Goal: Check status: Check status

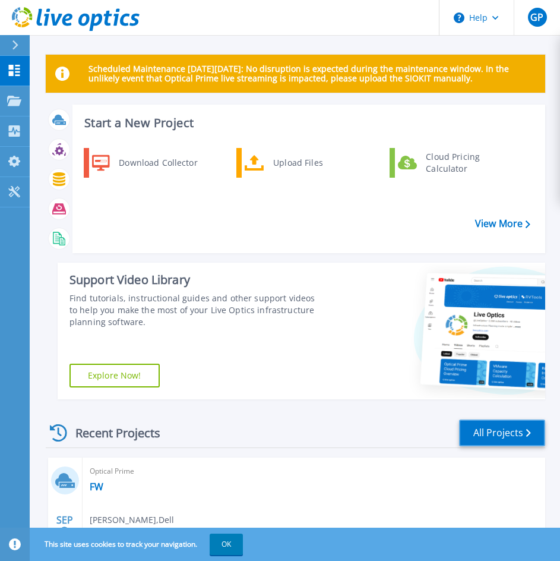
click at [514, 444] on link "All Projects" at bounding box center [502, 432] width 86 height 27
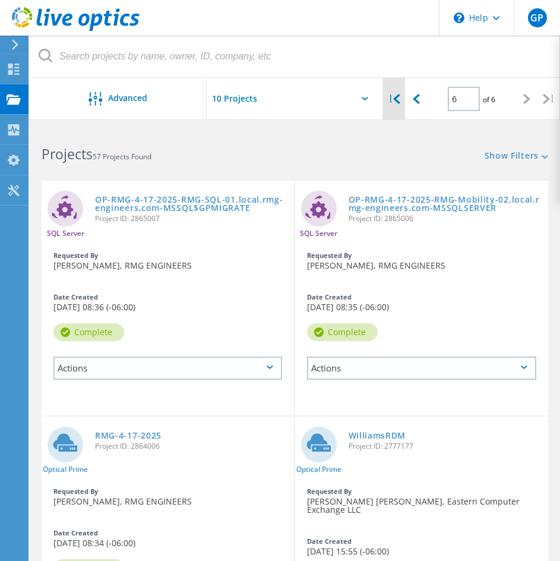
click at [392, 103] on div "|" at bounding box center [394, 99] width 22 height 42
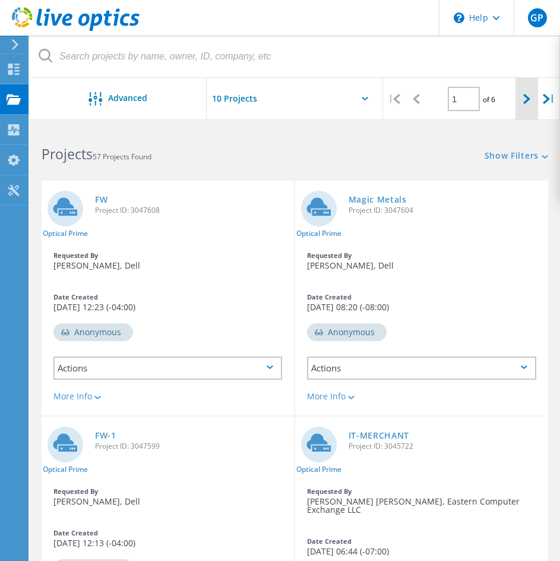
click at [526, 103] on icon at bounding box center [526, 99] width 7 height 10
type input "2"
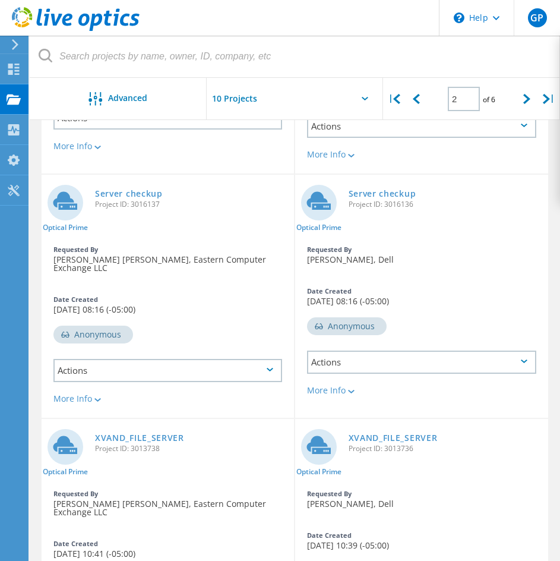
scroll to position [475, 0]
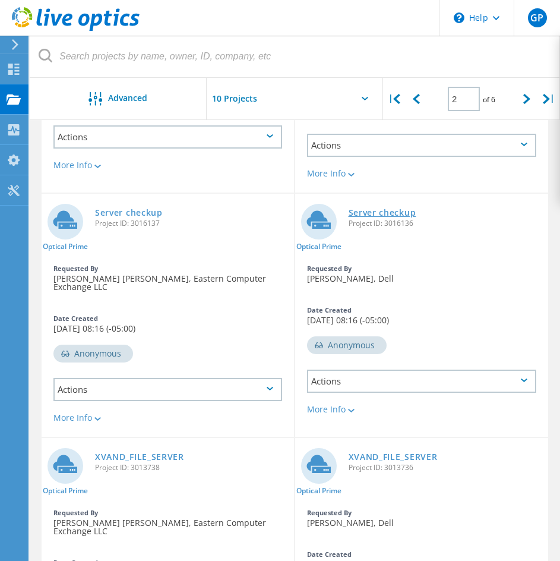
click at [388, 208] on link "Server checkup" at bounding box center [383, 212] width 68 height 8
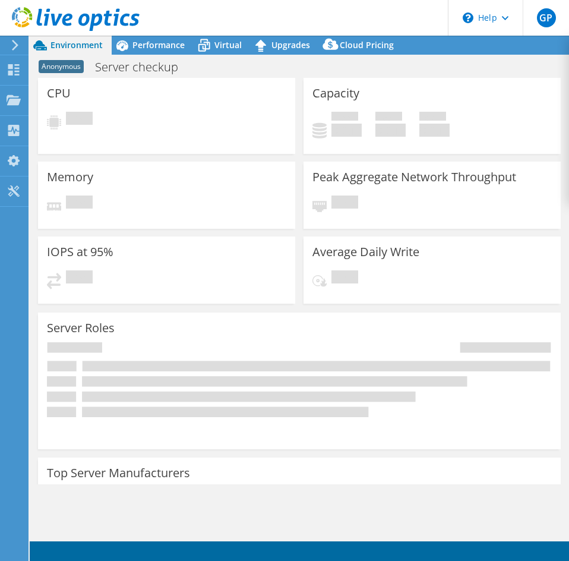
select select "USD"
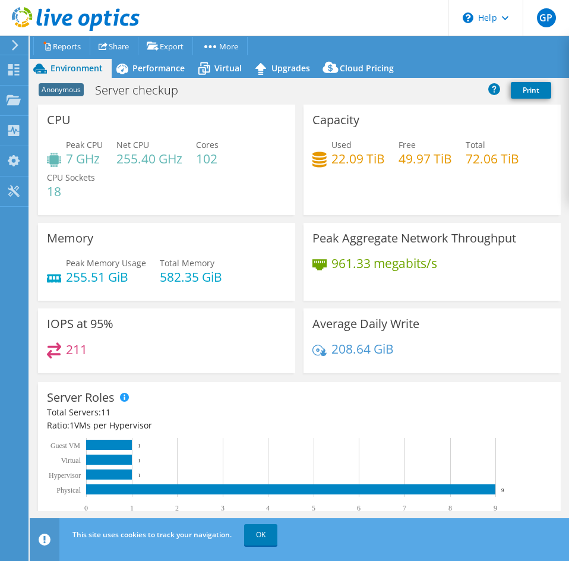
click at [58, 20] on use at bounding box center [76, 19] width 128 height 24
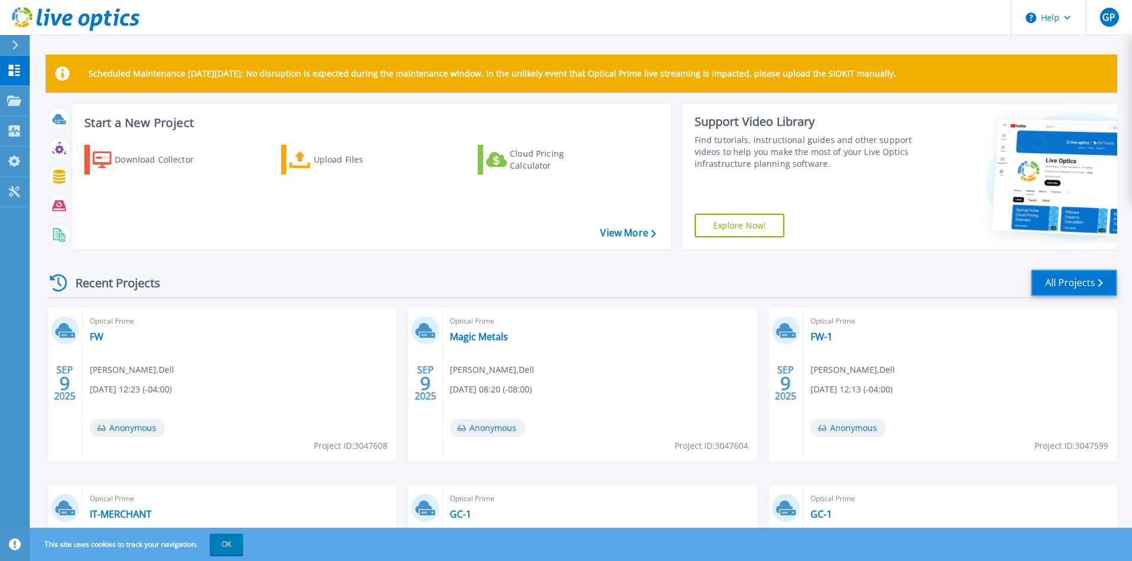
click at [568, 294] on link "All Projects" at bounding box center [1074, 283] width 86 height 27
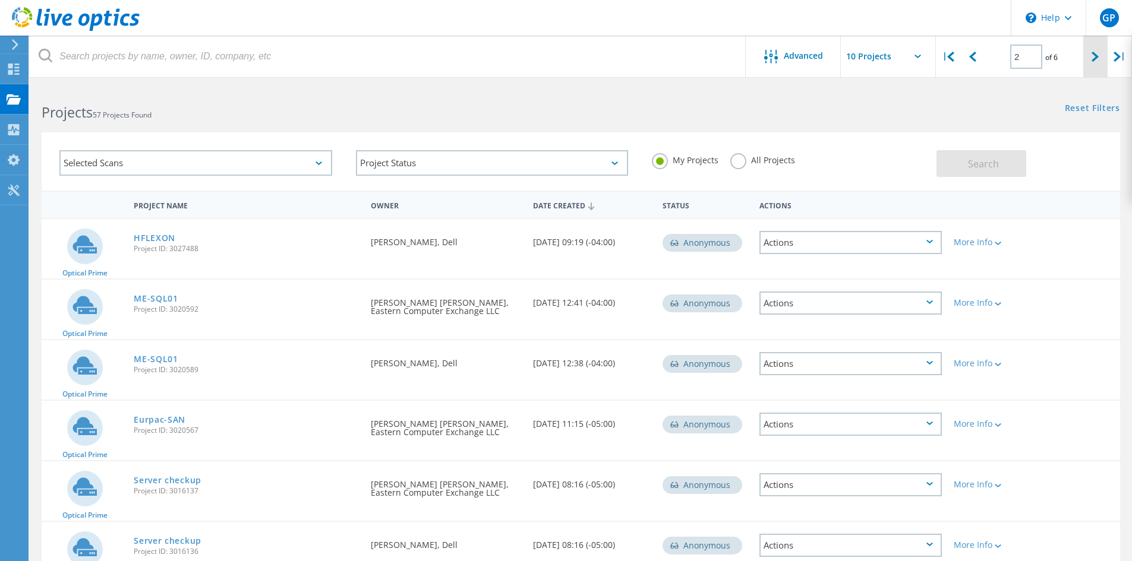
click at [1097, 54] on icon at bounding box center [1094, 57] width 7 height 10
type input "3"
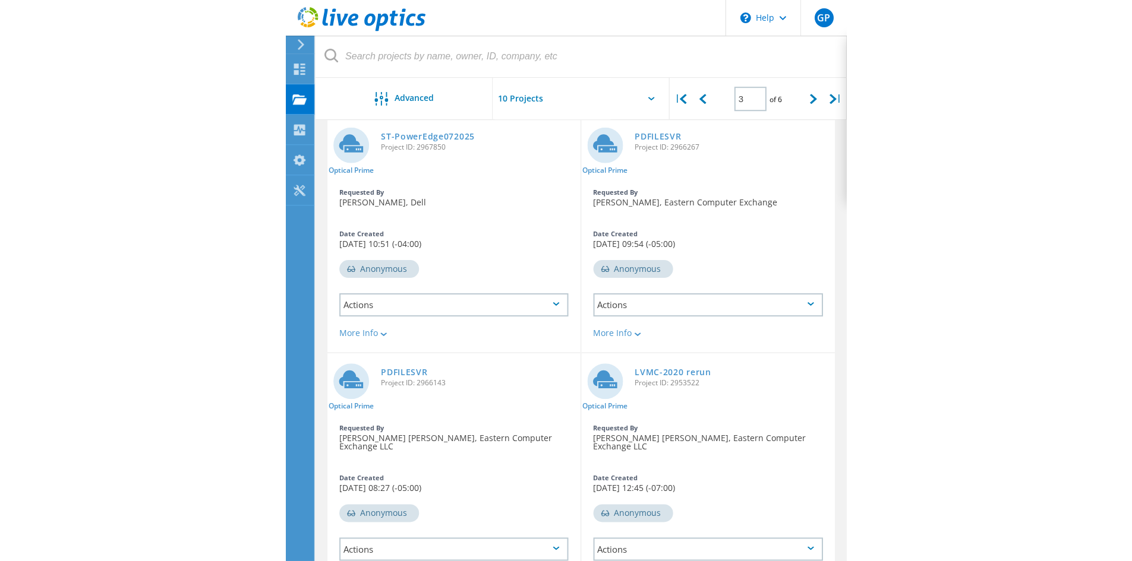
scroll to position [310, 0]
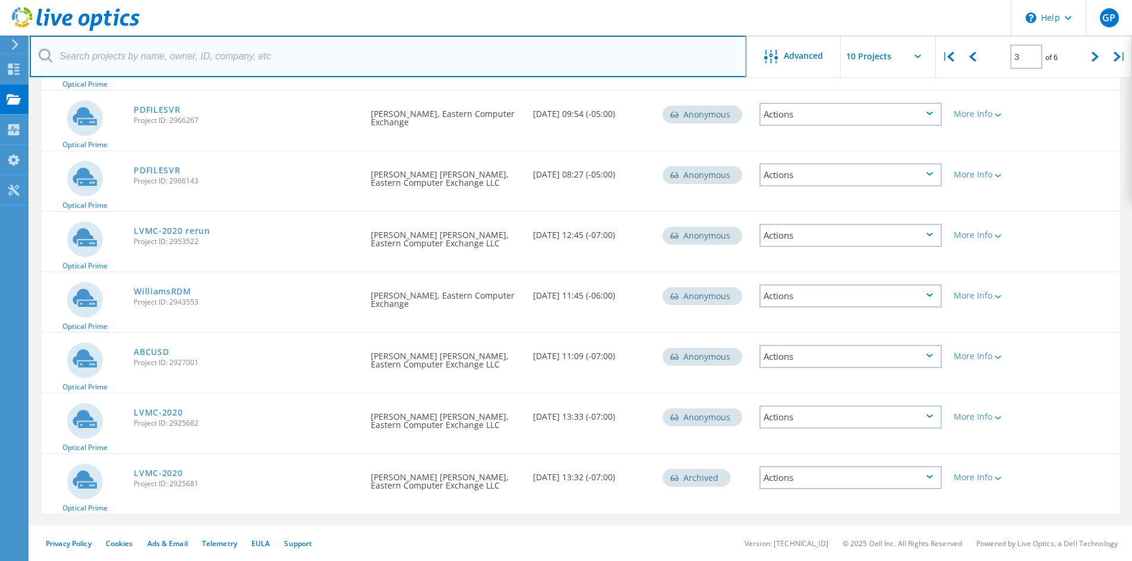
click at [337, 46] on input "text" at bounding box center [388, 57] width 716 height 42
type input "tex"
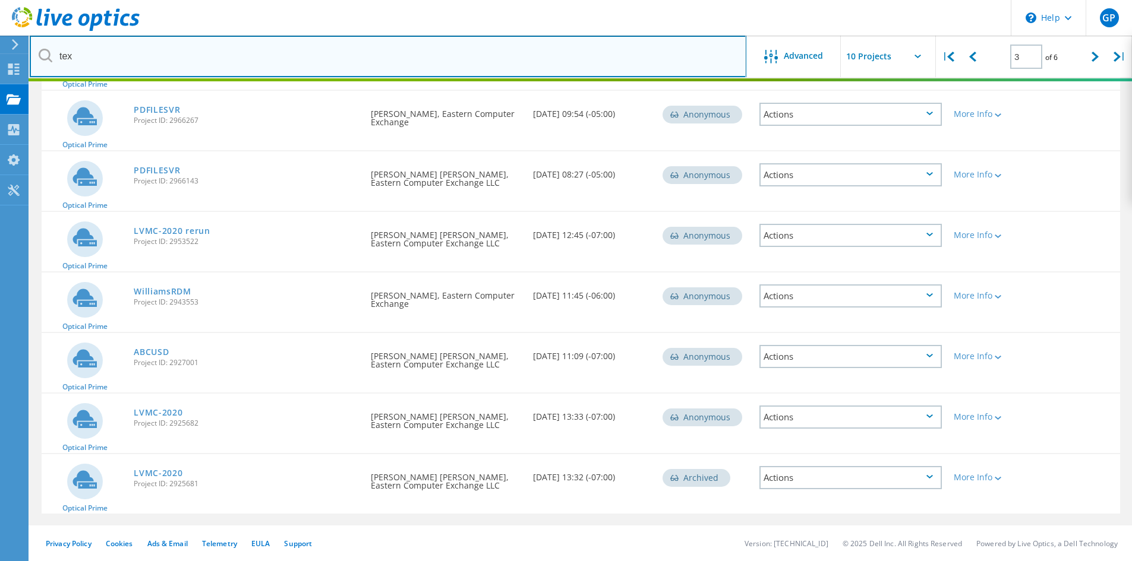
type input "1"
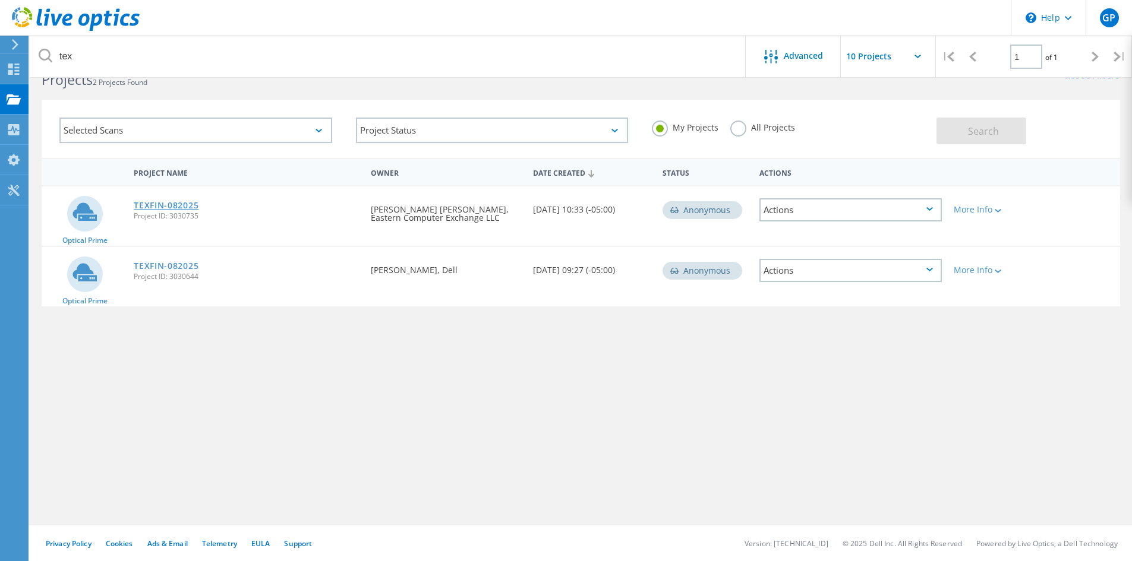
click at [168, 204] on link "TEXFIN-082025" at bounding box center [166, 205] width 65 height 8
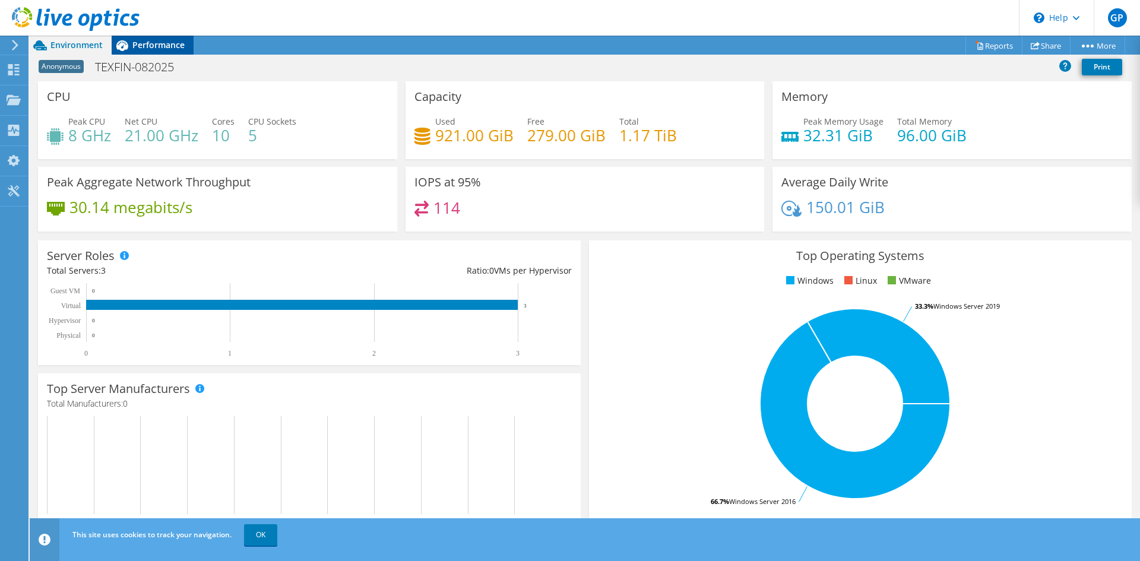
click at [168, 51] on div "Performance" at bounding box center [153, 45] width 82 height 19
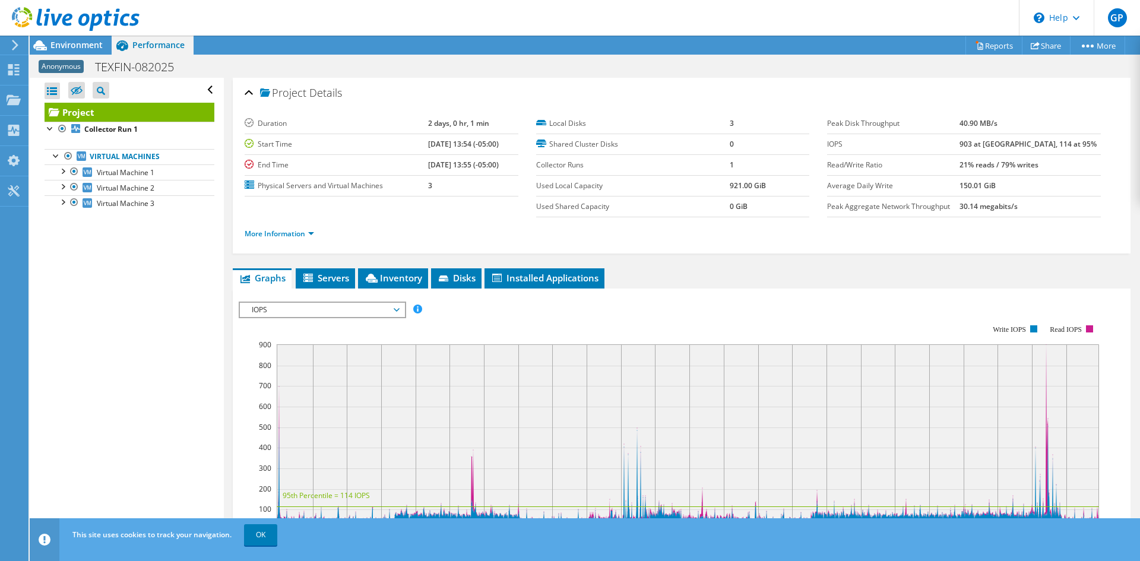
click at [63, 38] on div at bounding box center [70, 20] width 140 height 40
click at [62, 39] on div at bounding box center [70, 20] width 140 height 40
click at [60, 43] on span "Environment" at bounding box center [76, 44] width 52 height 11
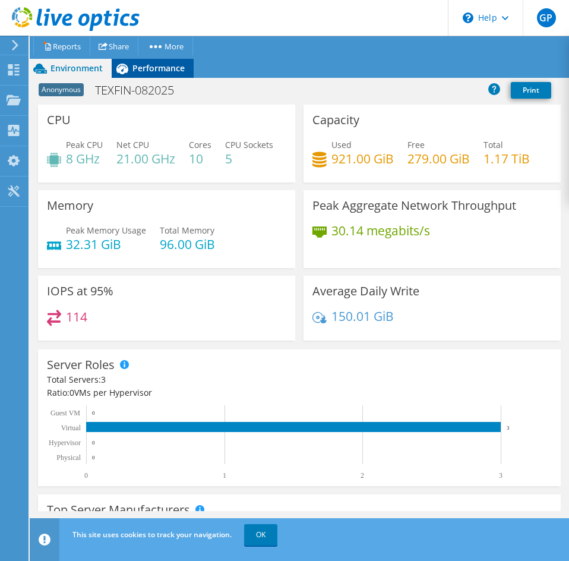
click at [146, 67] on span "Performance" at bounding box center [158, 67] width 52 height 11
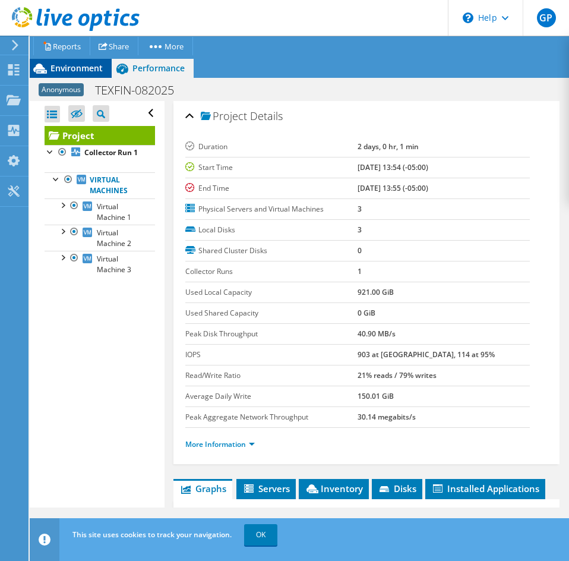
drag, startPoint x: 100, startPoint y: 68, endPoint x: 82, endPoint y: 71, distance: 18.0
click at [100, 68] on span "Environment" at bounding box center [76, 67] width 52 height 11
